Goal: Task Accomplishment & Management: Complete application form

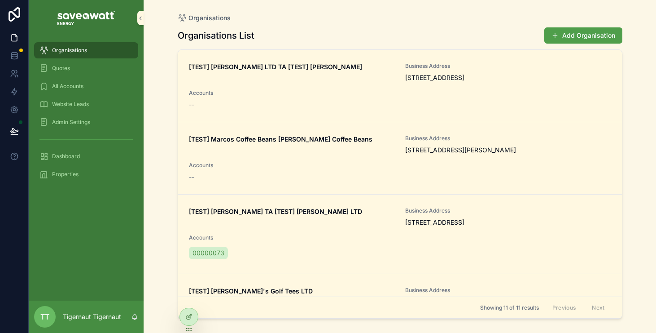
click at [331, 96] on div "[TEST] [PERSON_NAME] LTD TA [TEST] [PERSON_NAME] Business Address [STREET_ADDRE…" at bounding box center [400, 85] width 422 height 47
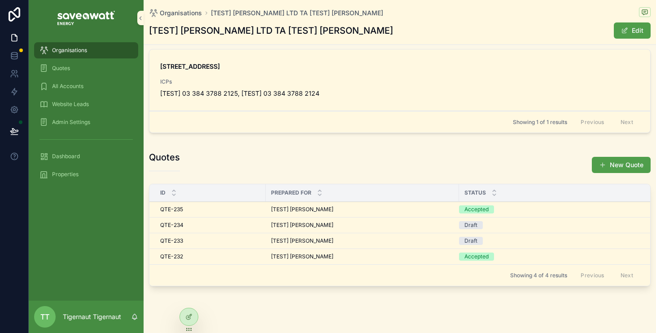
scroll to position [210, 0]
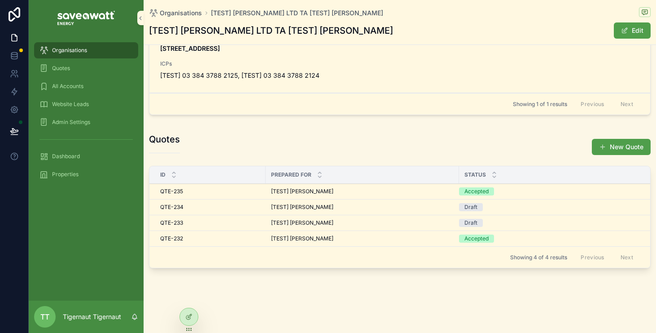
click at [597, 142] on button "New Quote" at bounding box center [621, 147] width 59 height 16
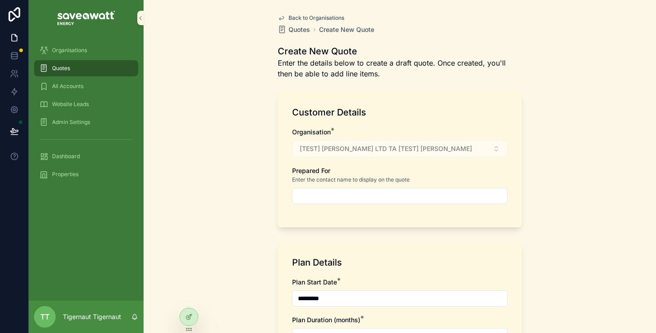
click at [421, 193] on input "scrollable content" at bounding box center [400, 195] width 215 height 13
type input "**********"
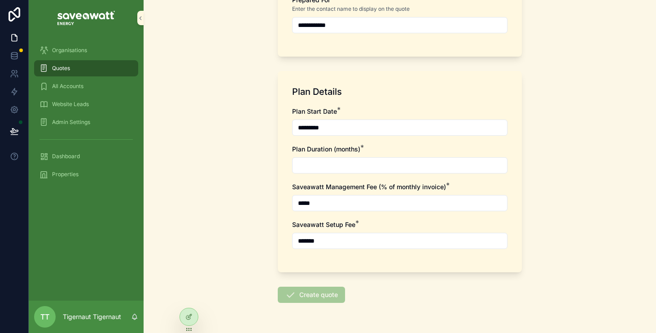
click at [359, 131] on input "*********" at bounding box center [400, 127] width 215 height 13
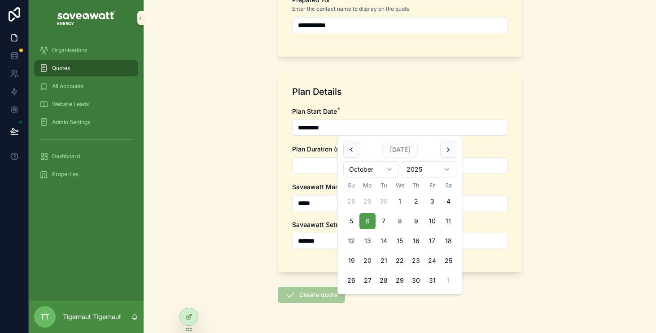
click at [312, 168] on input "scrollable content" at bounding box center [400, 165] width 215 height 13
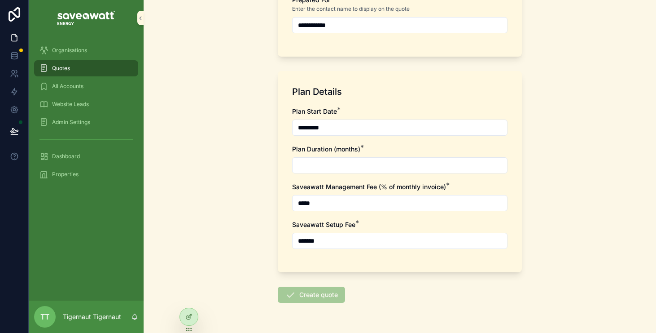
type input "**"
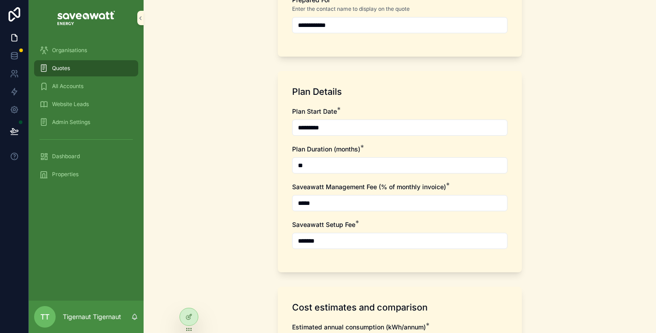
click at [347, 205] on input "*****" at bounding box center [400, 203] width 215 height 13
click at [339, 240] on input "*******" at bounding box center [400, 240] width 215 height 13
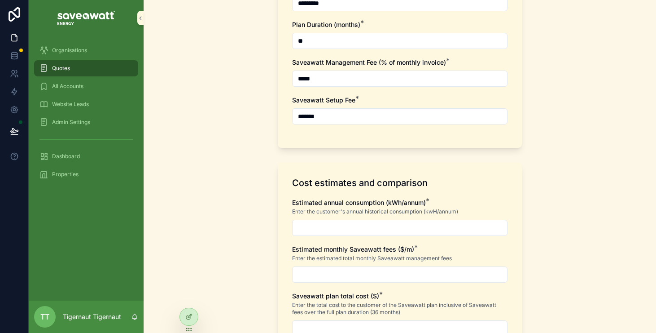
scroll to position [297, 0]
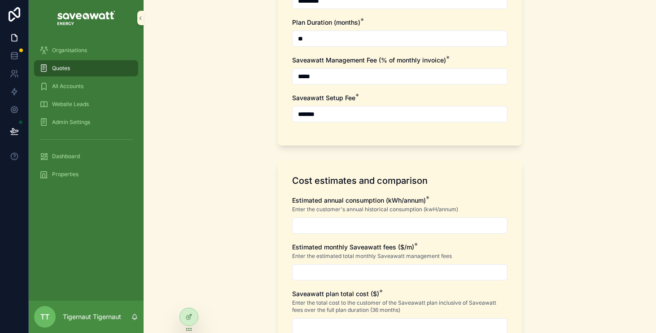
click at [343, 227] on input "scrollable content" at bounding box center [400, 225] width 215 height 13
type input "**********"
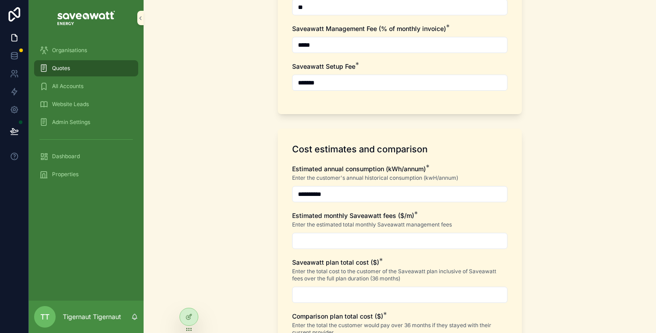
scroll to position [339, 0]
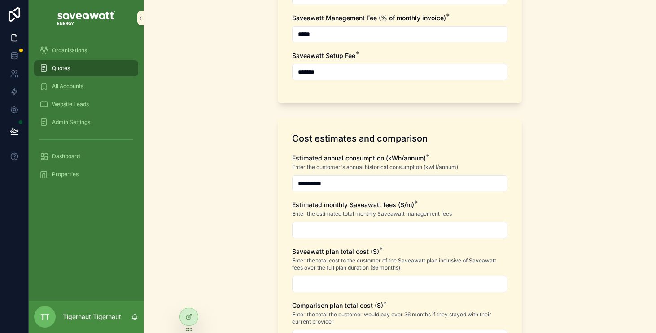
click at [365, 233] on input "scrollable content" at bounding box center [400, 230] width 215 height 13
type input "******"
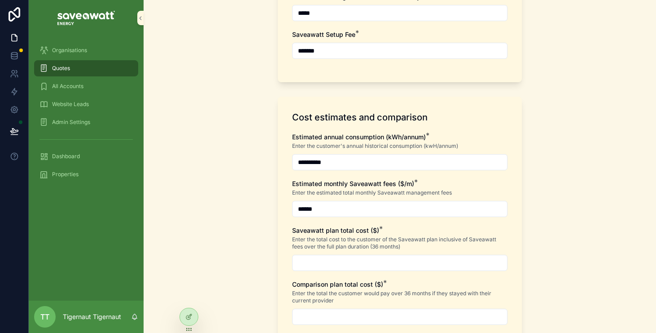
scroll to position [387, 0]
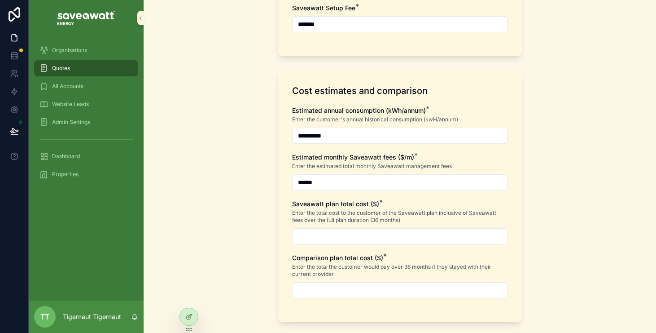
click at [364, 241] on input "scrollable content" at bounding box center [400, 236] width 215 height 13
type input "**********"
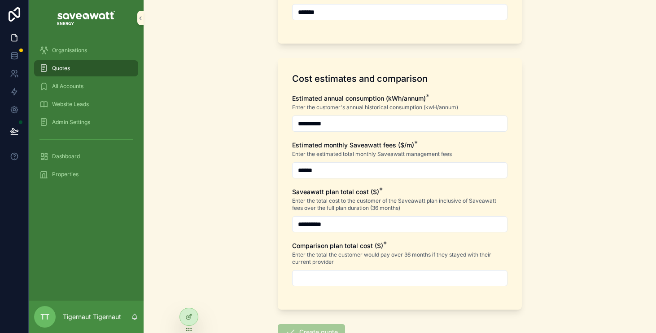
click at [364, 276] on input "scrollable content" at bounding box center [400, 278] width 215 height 13
type input "**********"
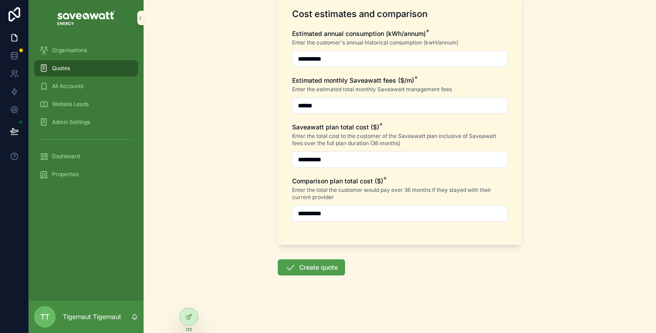
click at [334, 264] on button "Create quote" at bounding box center [311, 267] width 67 height 16
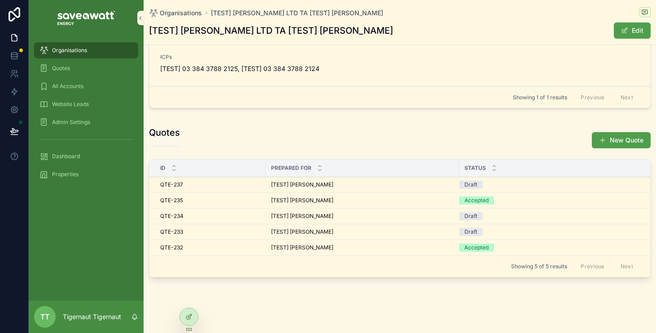
scroll to position [216, 0]
click at [296, 185] on span "[TEST] [PERSON_NAME]" at bounding box center [302, 184] width 62 height 7
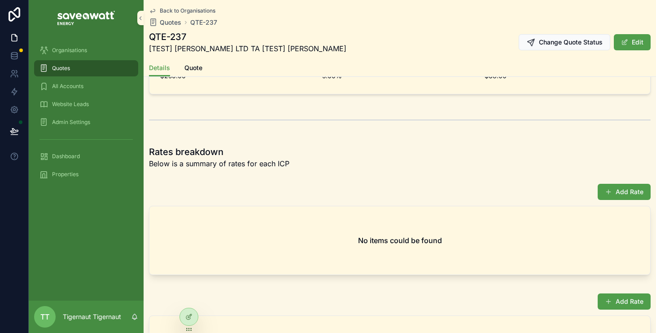
scroll to position [552, 0]
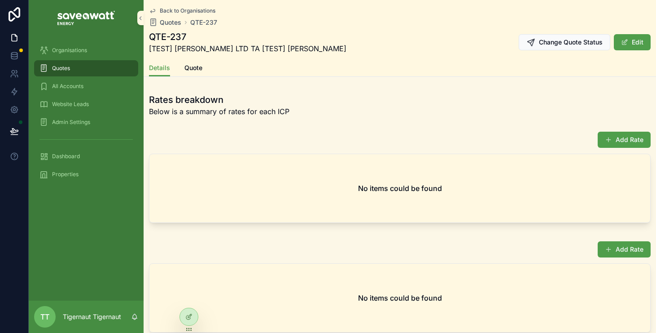
click at [606, 141] on span "scrollable content" at bounding box center [608, 139] width 7 height 7
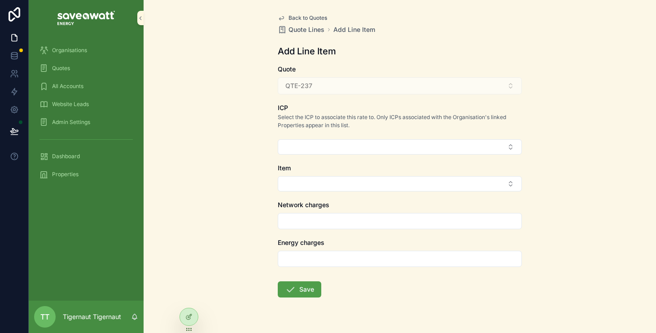
click at [480, 142] on button "Select Button" at bounding box center [400, 146] width 244 height 15
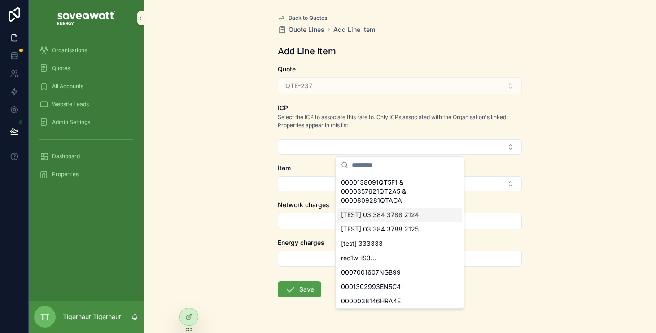
click at [570, 203] on div "Back to Quotes Quote Lines Add Line Item Add Line Item Quote QTE-237 ICP Select…" at bounding box center [400, 166] width 513 height 333
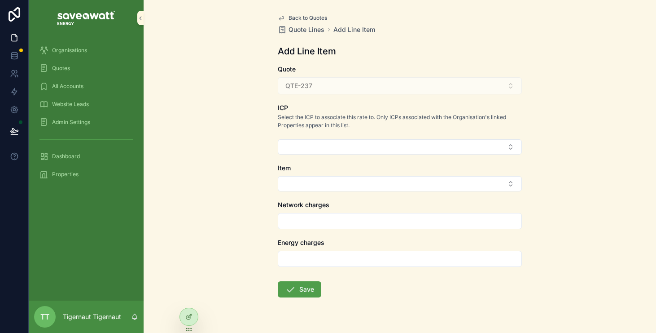
click at [511, 140] on button "Select Button" at bounding box center [400, 146] width 244 height 15
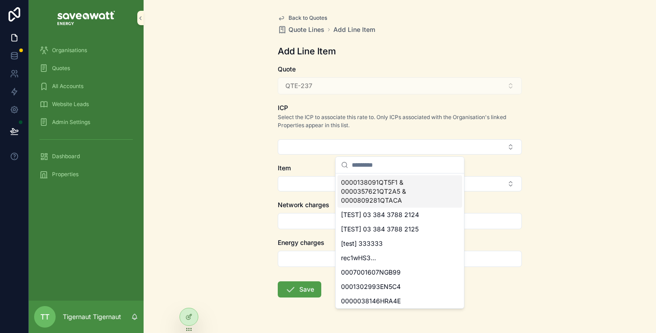
click at [511, 146] on button "Select Button" at bounding box center [400, 146] width 244 height 15
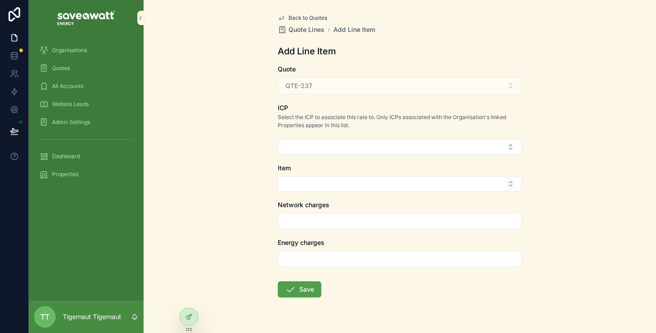
click at [550, 184] on div "Back to Quotes Quote Lines Add Line Item Add Line Item Quote QTE-237 ICP Select…" at bounding box center [400, 166] width 513 height 333
click at [510, 144] on button "Select Button" at bounding box center [400, 146] width 244 height 15
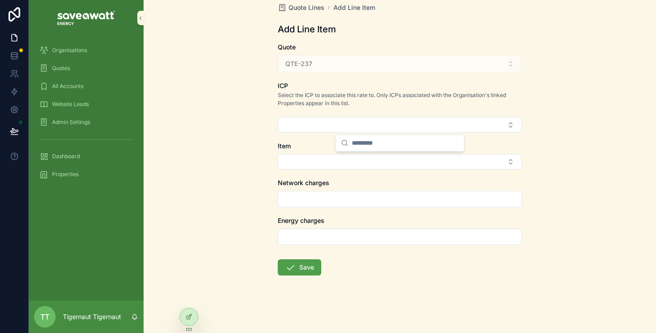
click at [555, 212] on div "Back to Quotes Quote Lines Add Line Item Add Line Item Quote QTE-237 ICP Select…" at bounding box center [400, 144] width 513 height 333
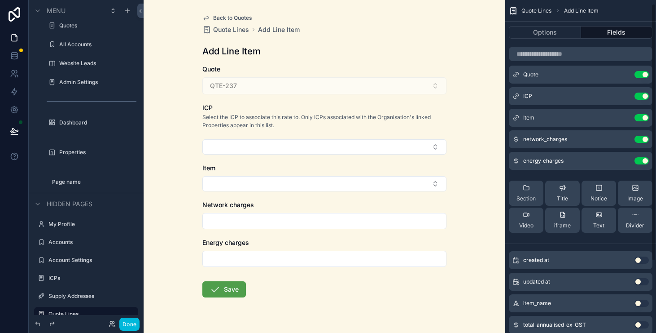
scroll to position [0, 0]
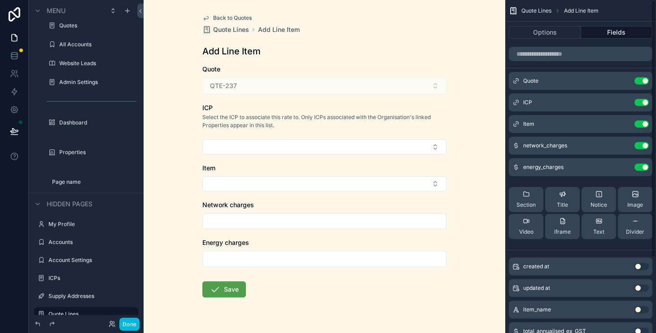
click at [0, 0] on icon "scrollable content" at bounding box center [0, 0] width 0 height 0
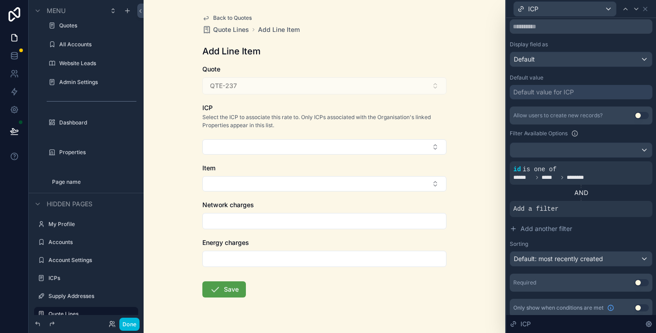
scroll to position [152, 0]
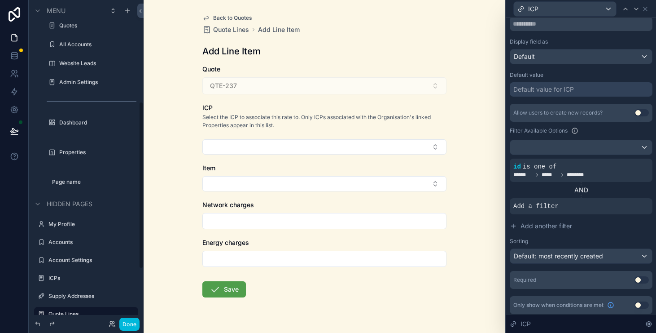
click at [158, 243] on div "Back to Quotes Quote Lines Add Line Item Add Line Item Quote QTE-237 ICP Select…" at bounding box center [325, 166] width 362 height 333
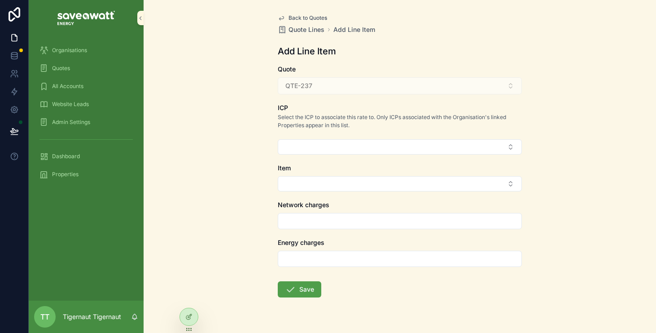
click at [333, 144] on button "Select Button" at bounding box center [400, 146] width 244 height 15
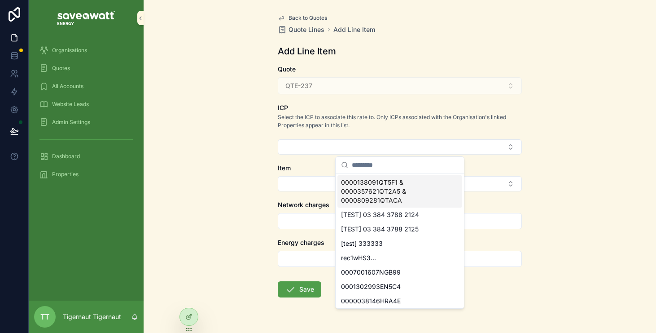
click at [239, 163] on div "Back to Quotes Quote Lines Add Line Item Add Line Item Quote QTE-237 ICP Select…" at bounding box center [400, 166] width 513 height 333
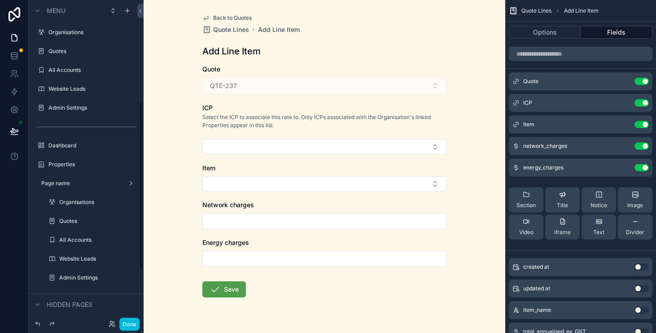
scroll to position [195, 0]
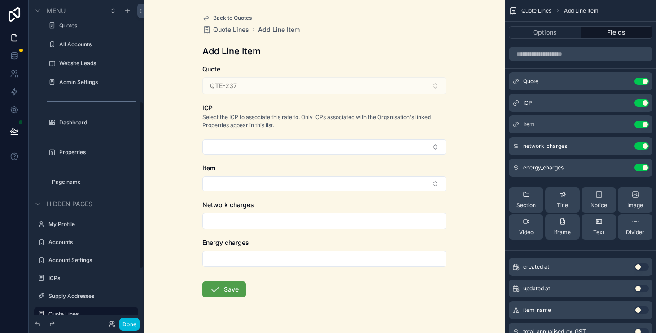
click at [110, 321] on icon at bounding box center [111, 322] width 2 height 2
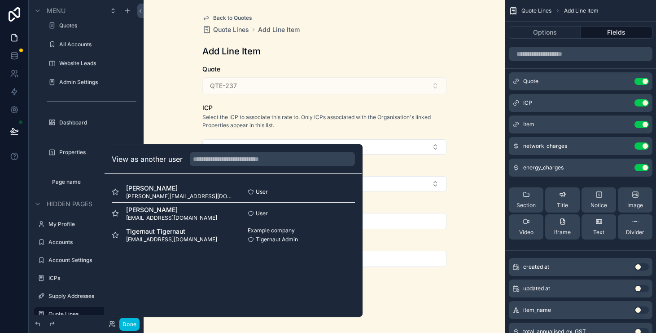
click at [0, 0] on button "Select" at bounding box center [0, 0] width 0 height 0
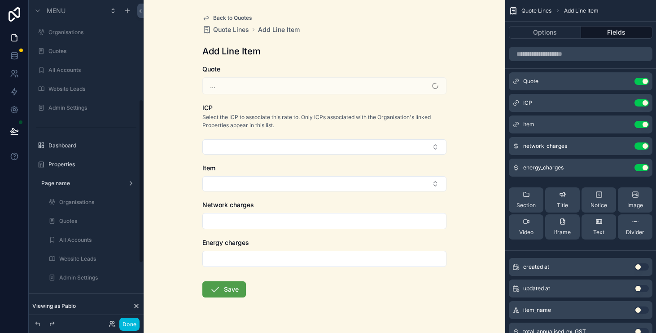
scroll to position [195, 0]
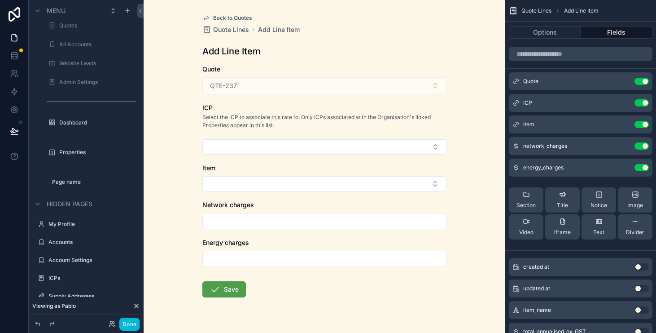
click at [353, 148] on button "Select Button" at bounding box center [324, 146] width 244 height 15
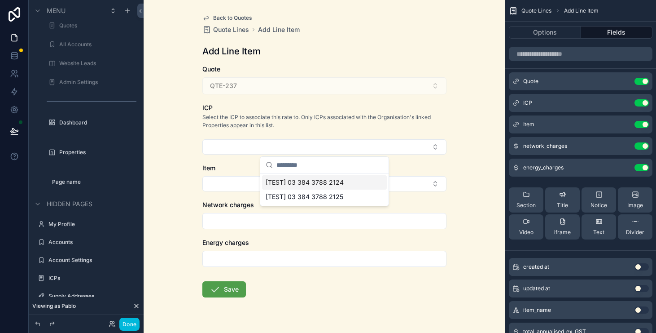
click at [353, 148] on button "Select Button" at bounding box center [324, 146] width 244 height 15
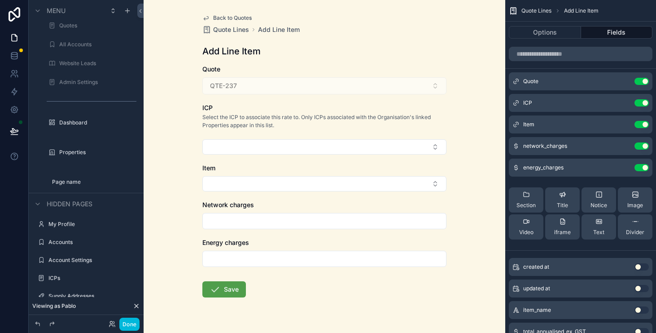
click at [353, 148] on button "Select Button" at bounding box center [324, 146] width 244 height 15
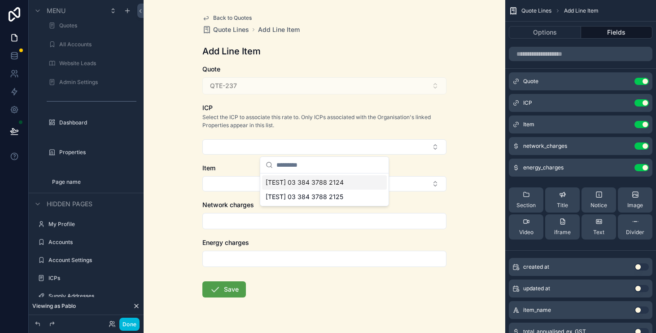
click at [334, 183] on span "[TEST] 03 384 3788 2124" at bounding box center [305, 182] width 78 height 9
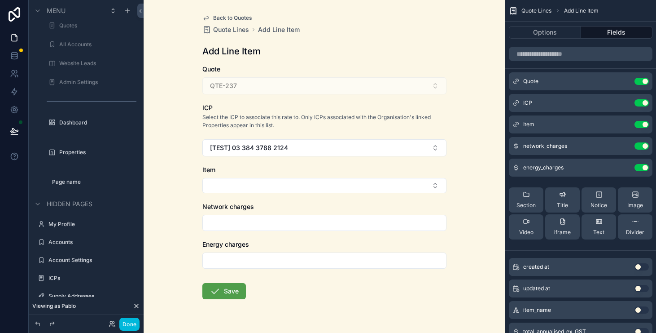
click at [329, 187] on button "Select Button" at bounding box center [324, 185] width 244 height 15
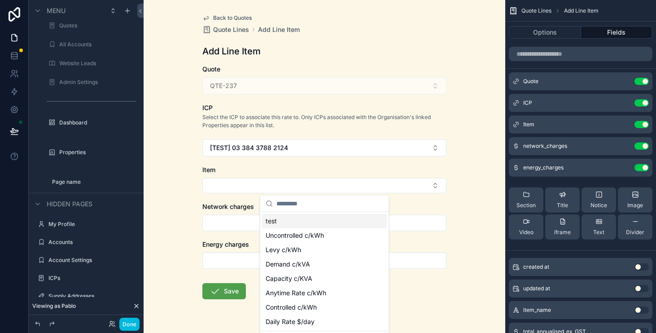
click at [339, 224] on div "test" at bounding box center [324, 221] width 125 height 14
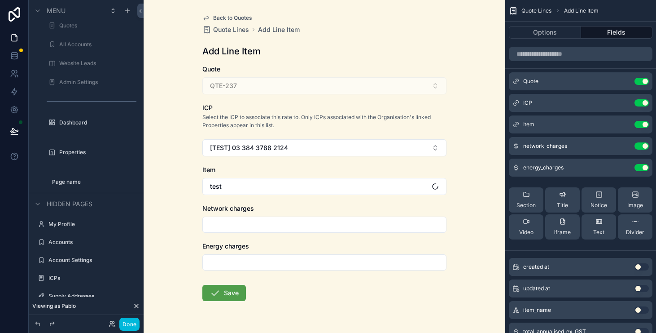
click at [337, 228] on input "scrollable content" at bounding box center [324, 224] width 243 height 13
click at [311, 234] on form "Quote QTE-237 ICP Select the ICP to associate this rate to. Only ICPs associate…" at bounding box center [324, 212] width 244 height 294
click at [311, 224] on input "scrollable content" at bounding box center [324, 224] width 243 height 13
type input "*******"
click at [289, 255] on div "scrollable content" at bounding box center [324, 262] width 244 height 16
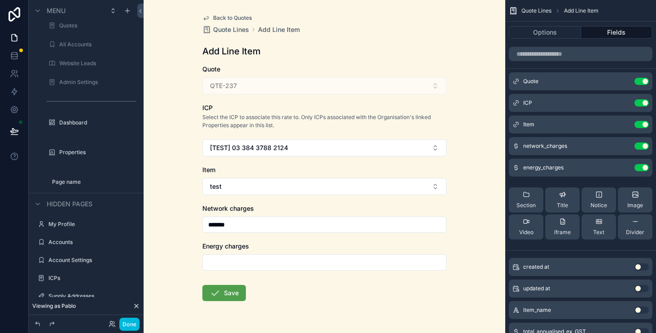
click at [288, 263] on input "scrollable content" at bounding box center [324, 262] width 243 height 13
type input "*******"
click at [212, 294] on icon "scrollable content" at bounding box center [215, 292] width 11 height 11
